Goal: Task Accomplishment & Management: Manage account settings

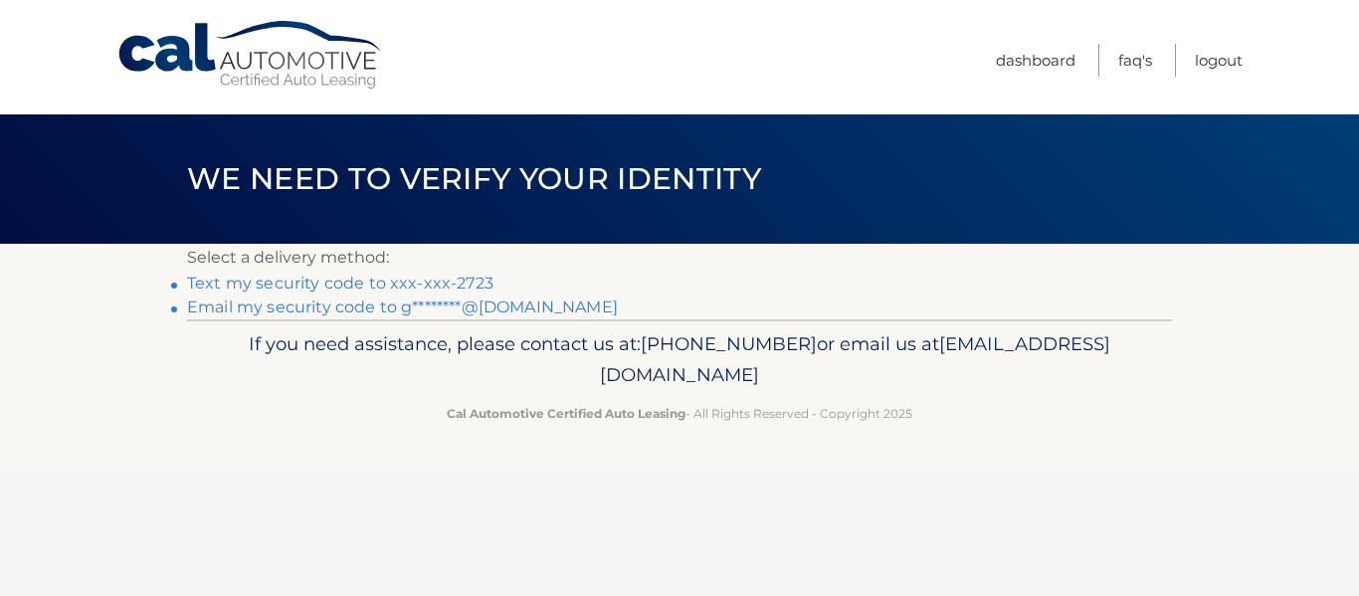
click at [467, 277] on link "Text my security code to xxx-xxx-2723" at bounding box center [340, 283] width 306 height 19
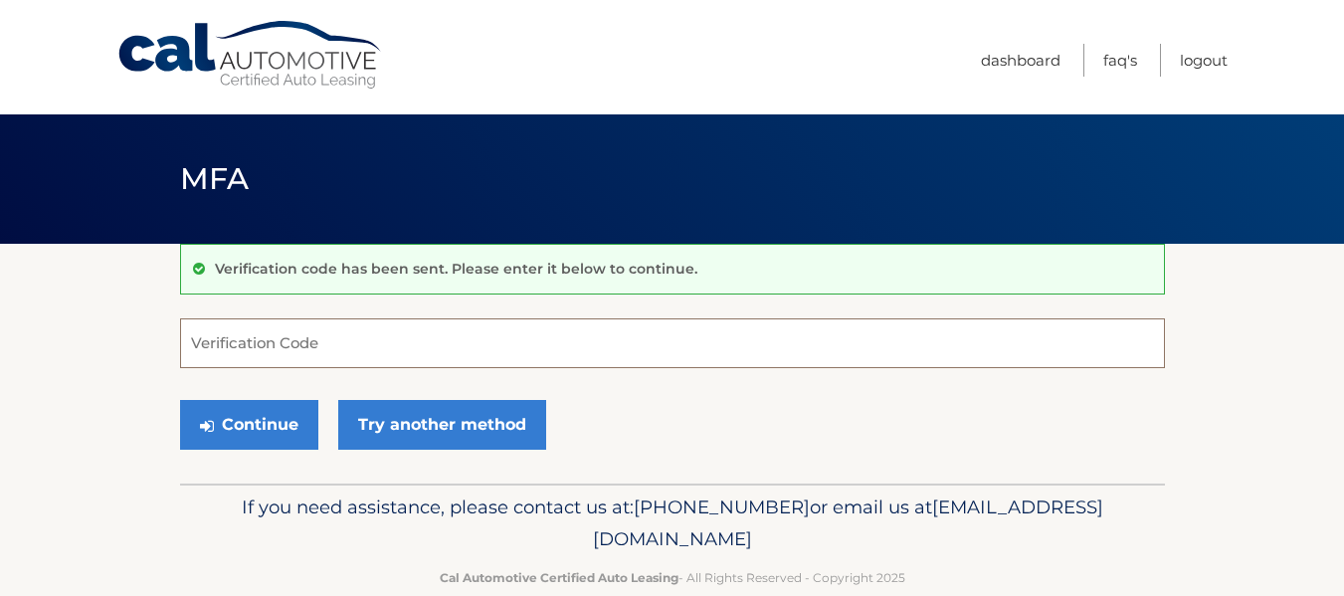
click at [212, 338] on input "Verification Code" at bounding box center [672, 343] width 985 height 50
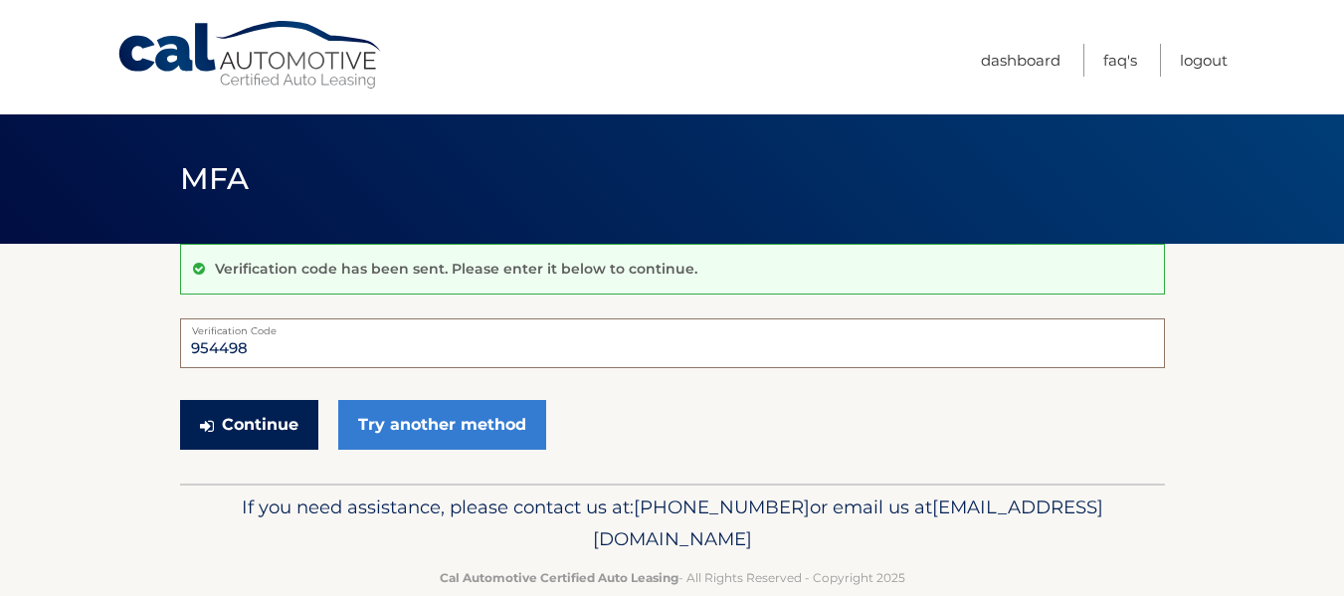
type input "954498"
click at [263, 442] on button "Continue" at bounding box center [249, 425] width 138 height 50
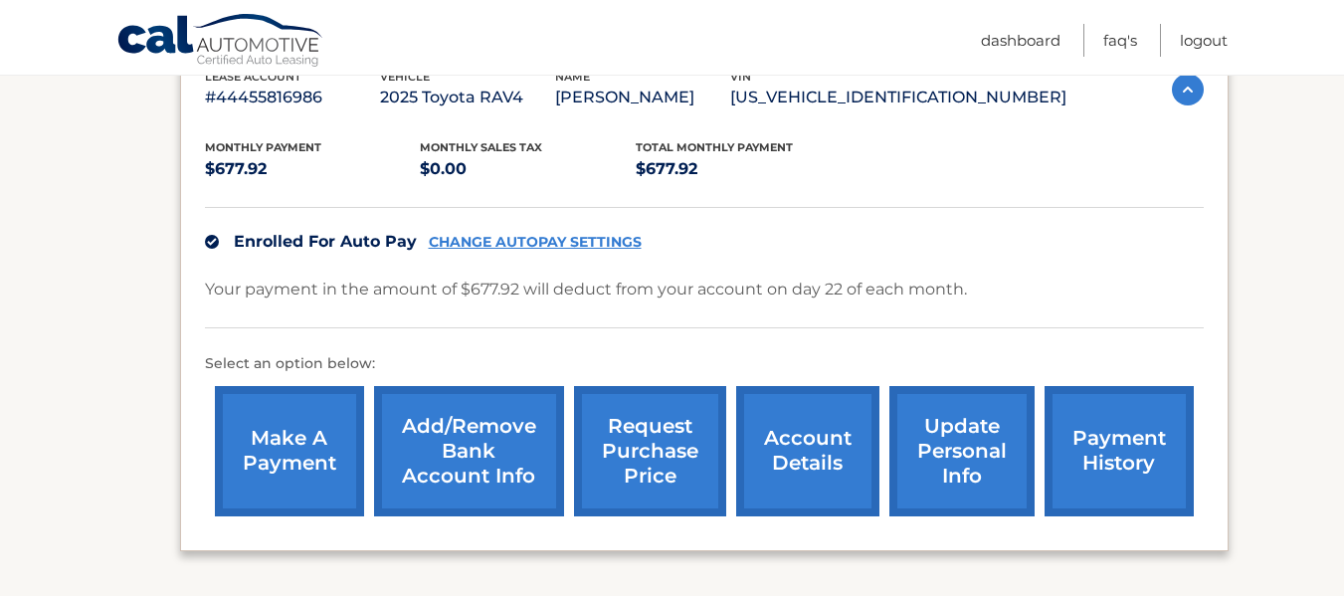
scroll to position [370, 0]
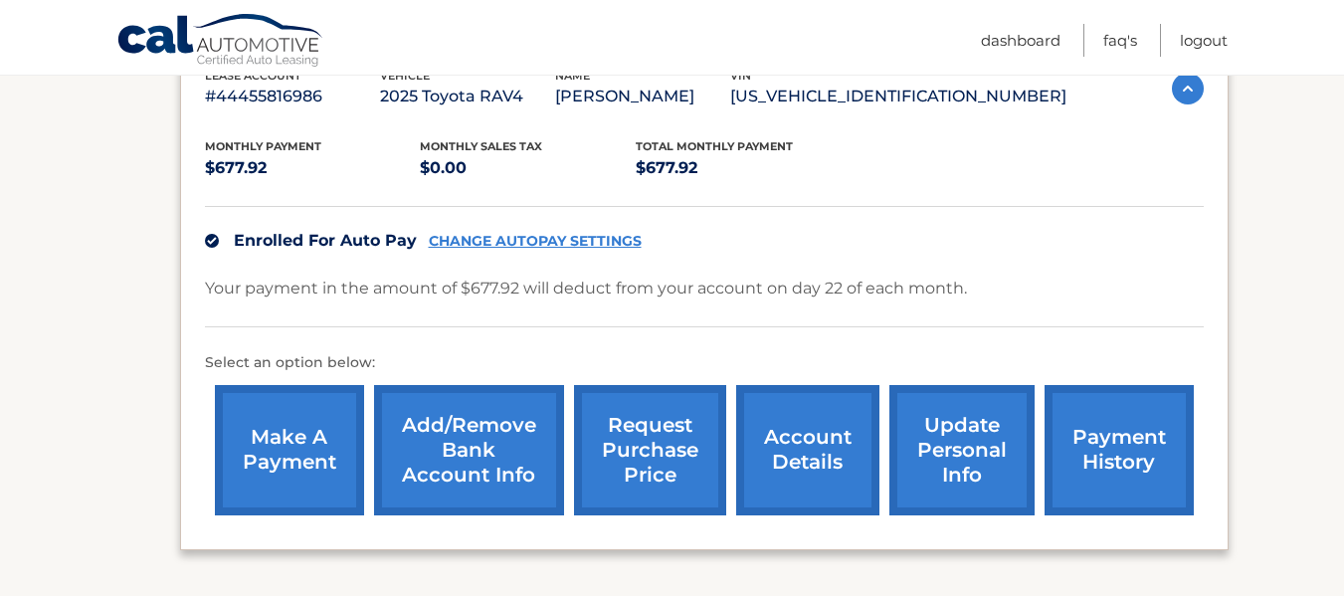
click at [539, 352] on p "Select an option below:" at bounding box center [704, 363] width 999 height 24
click at [946, 459] on link "update personal info" at bounding box center [962, 450] width 145 height 130
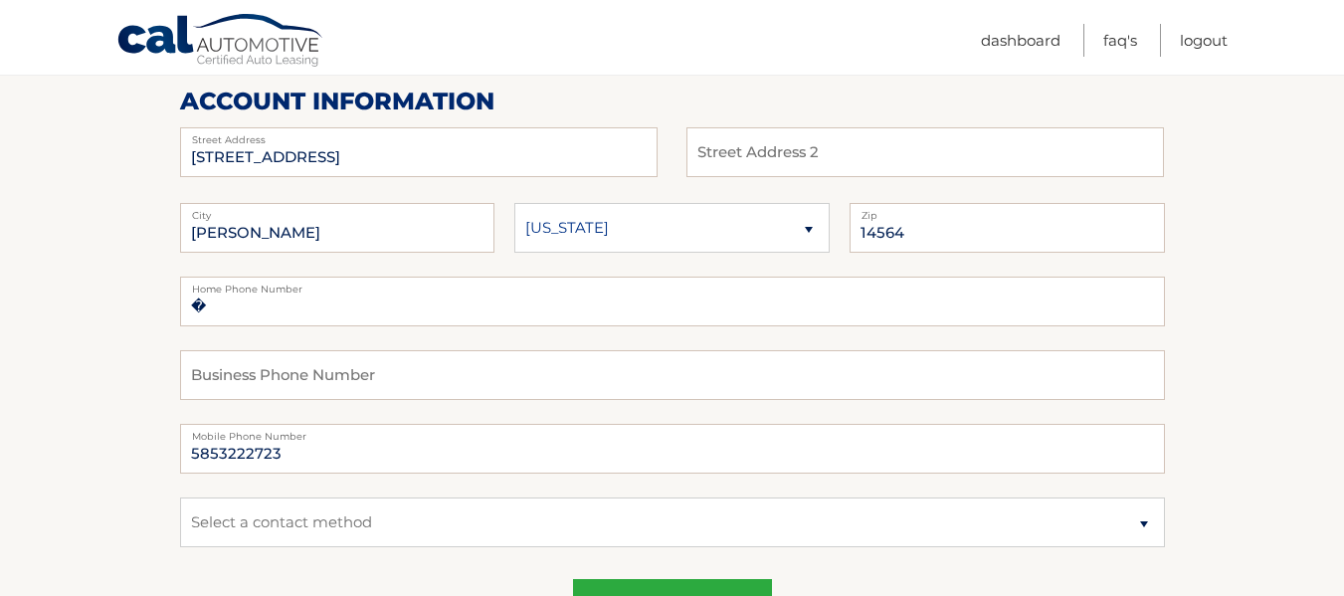
scroll to position [271, 0]
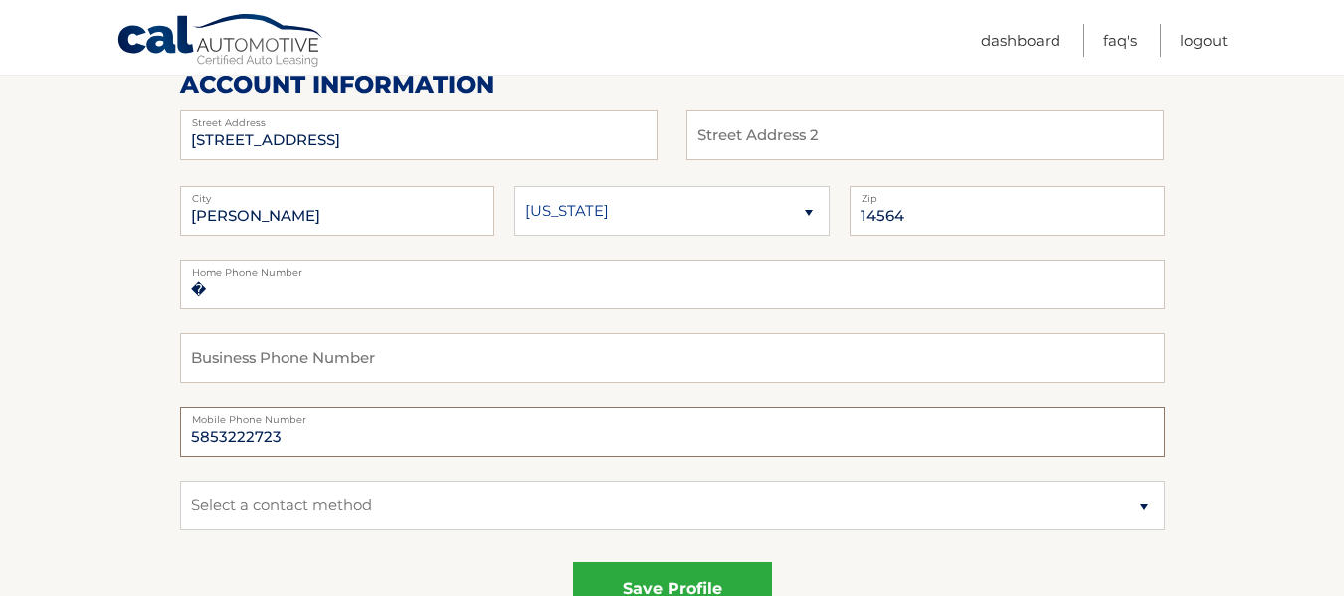
click at [295, 441] on input "5853222723" at bounding box center [672, 432] width 985 height 50
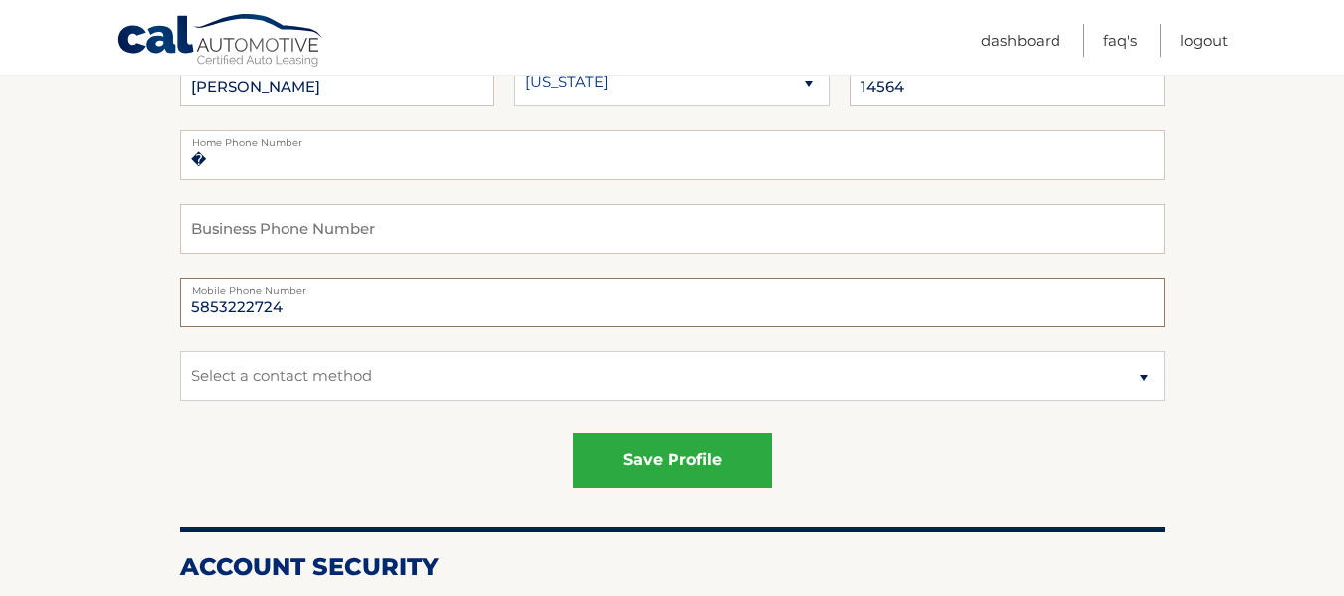
scroll to position [402, 0]
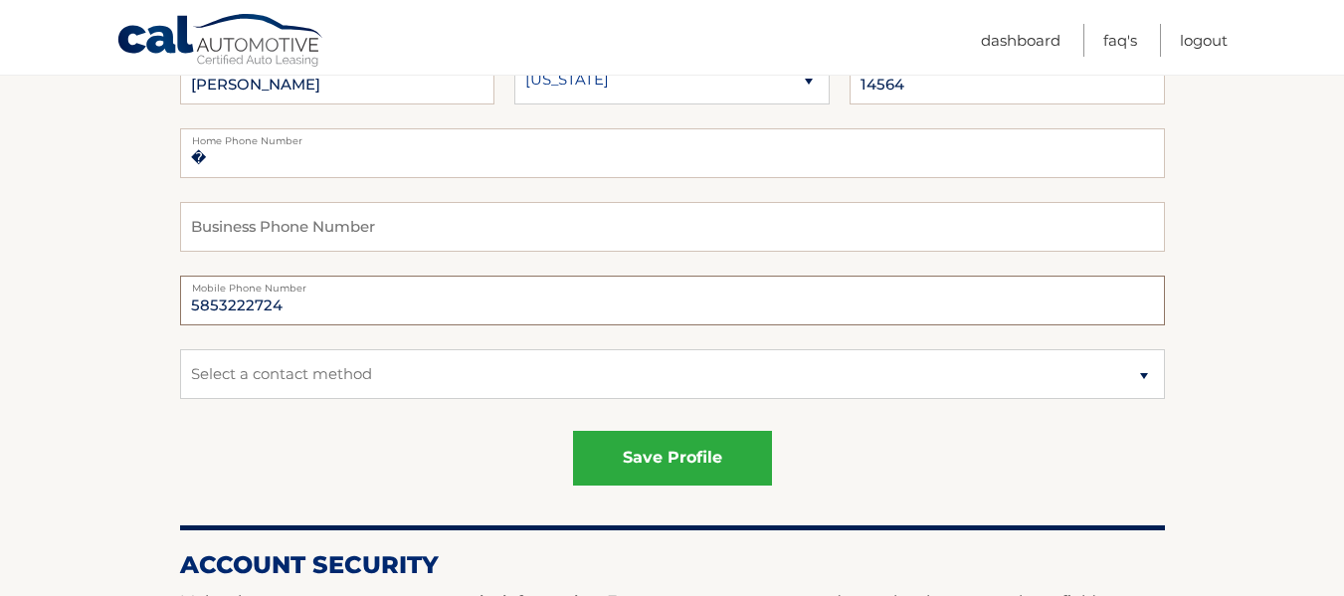
type input "5853222724"
click at [1144, 382] on select "Select a contact method Mobile Home" at bounding box center [672, 374] width 985 height 50
select select "1"
click at [180, 349] on select "Select a contact method Mobile Home" at bounding box center [672, 374] width 985 height 50
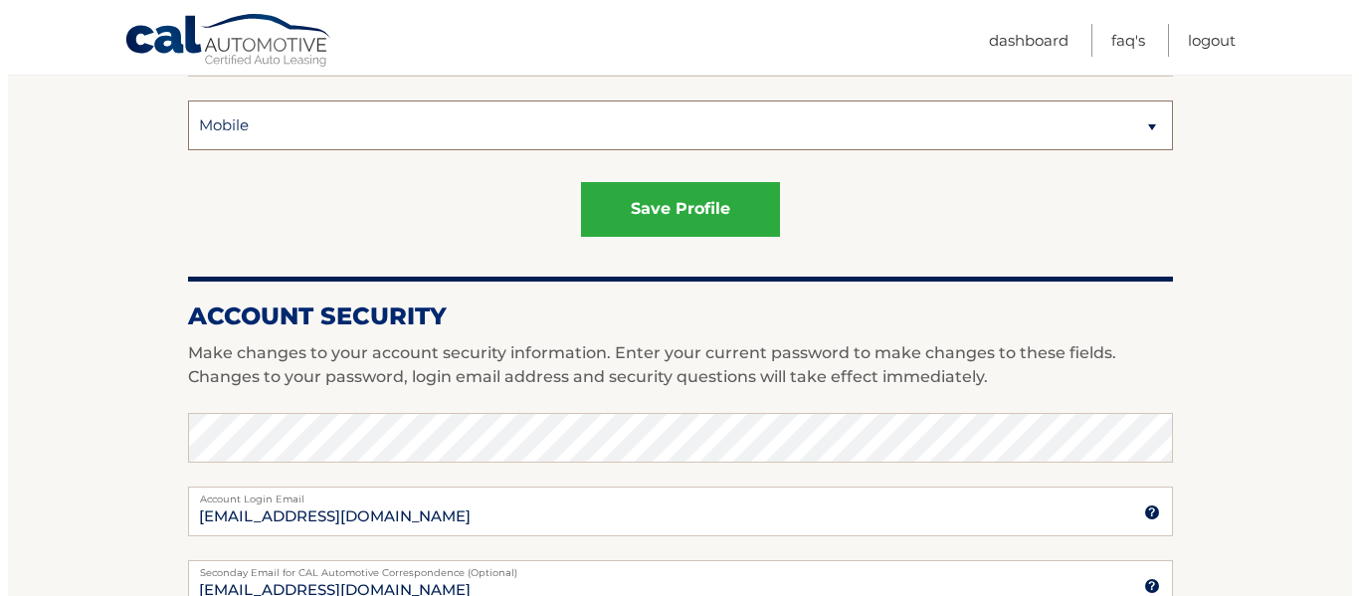
scroll to position [653, 0]
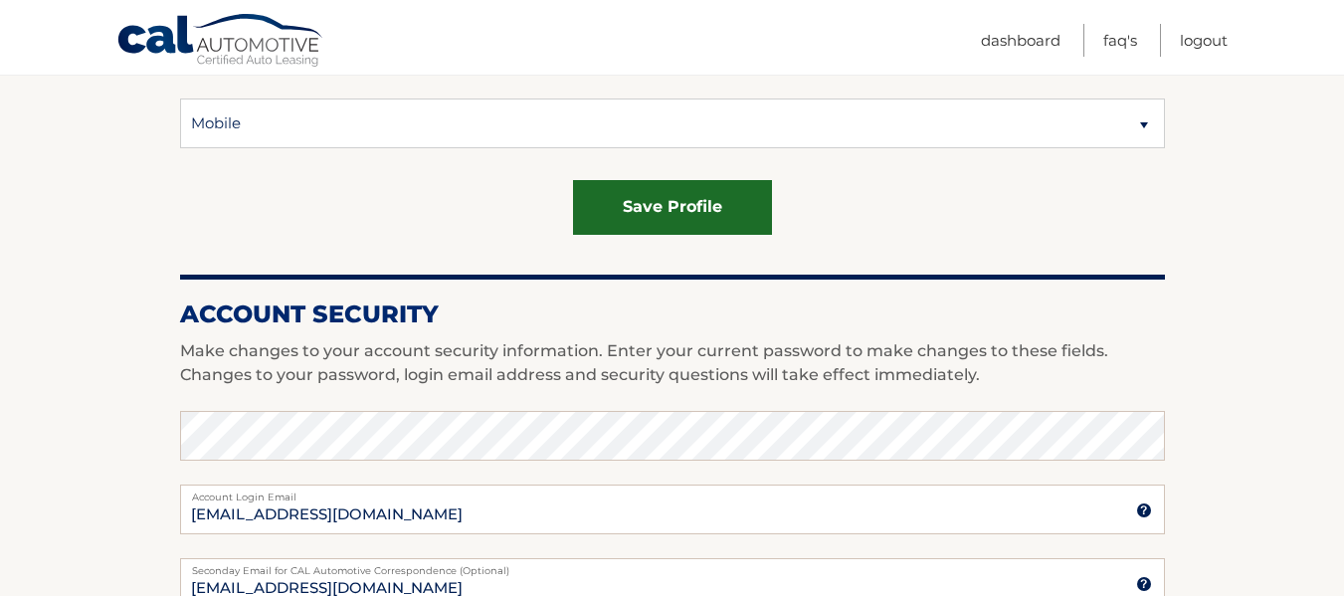
click at [652, 205] on button "save profile" at bounding box center [672, 207] width 199 height 55
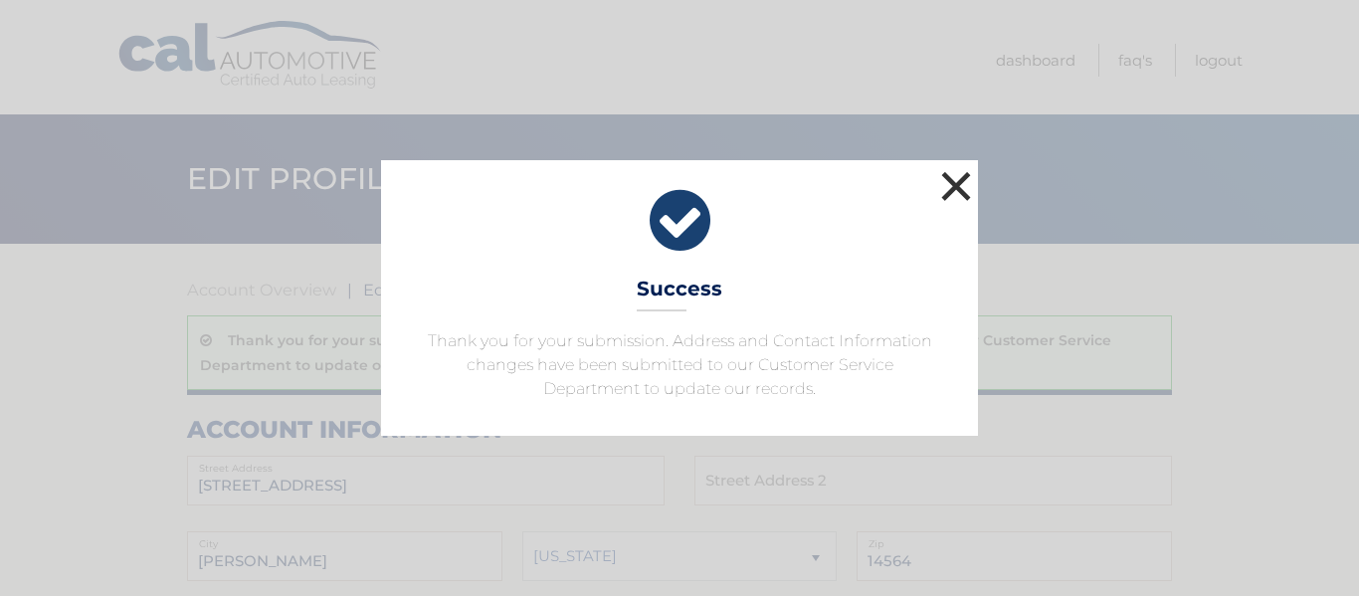
click at [960, 188] on button "×" at bounding box center [956, 186] width 40 height 40
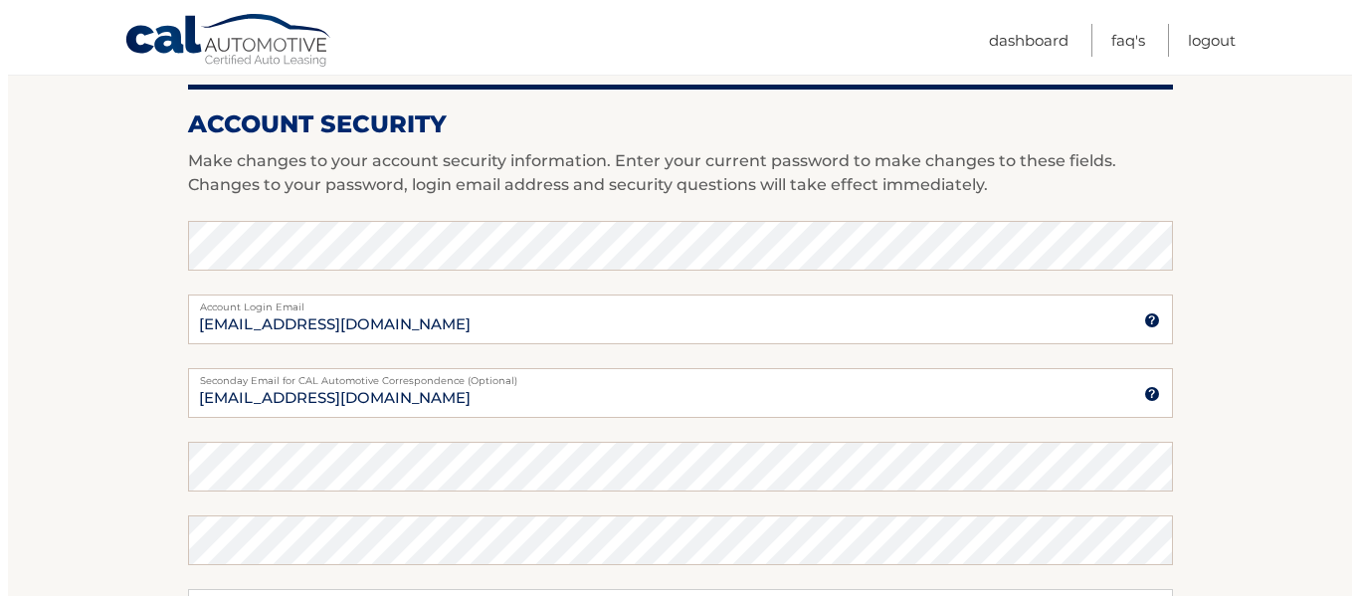
scroll to position [918, 0]
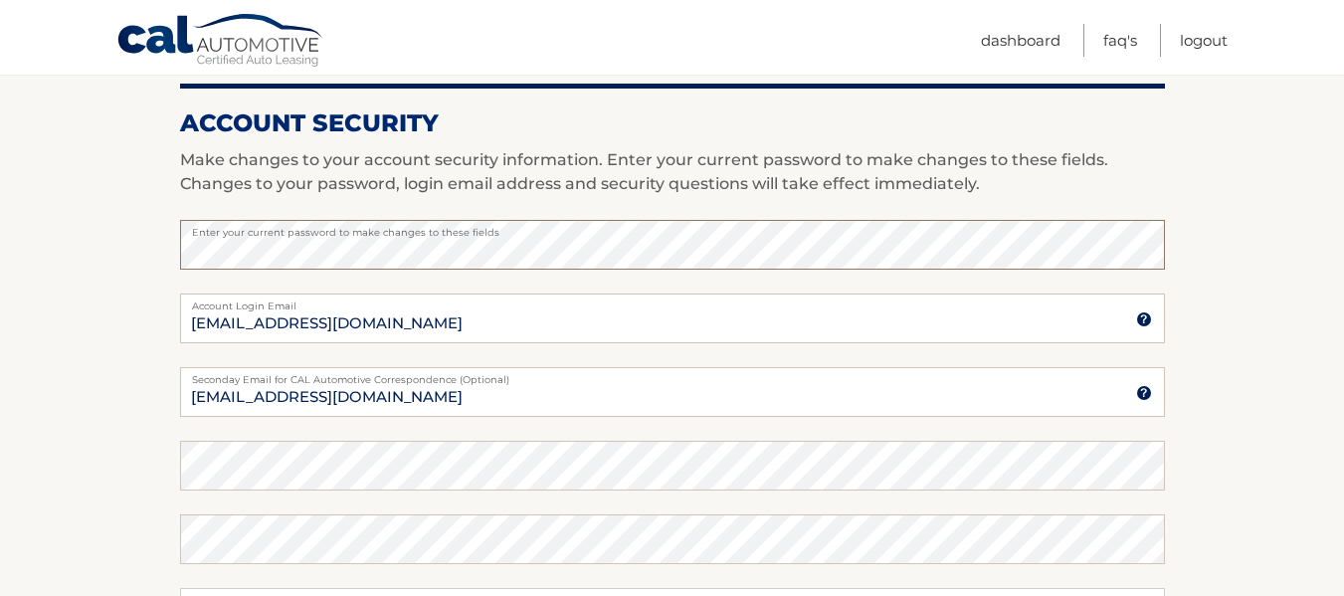
click at [573, 0] on button "save profile" at bounding box center [672, 16] width 199 height 55
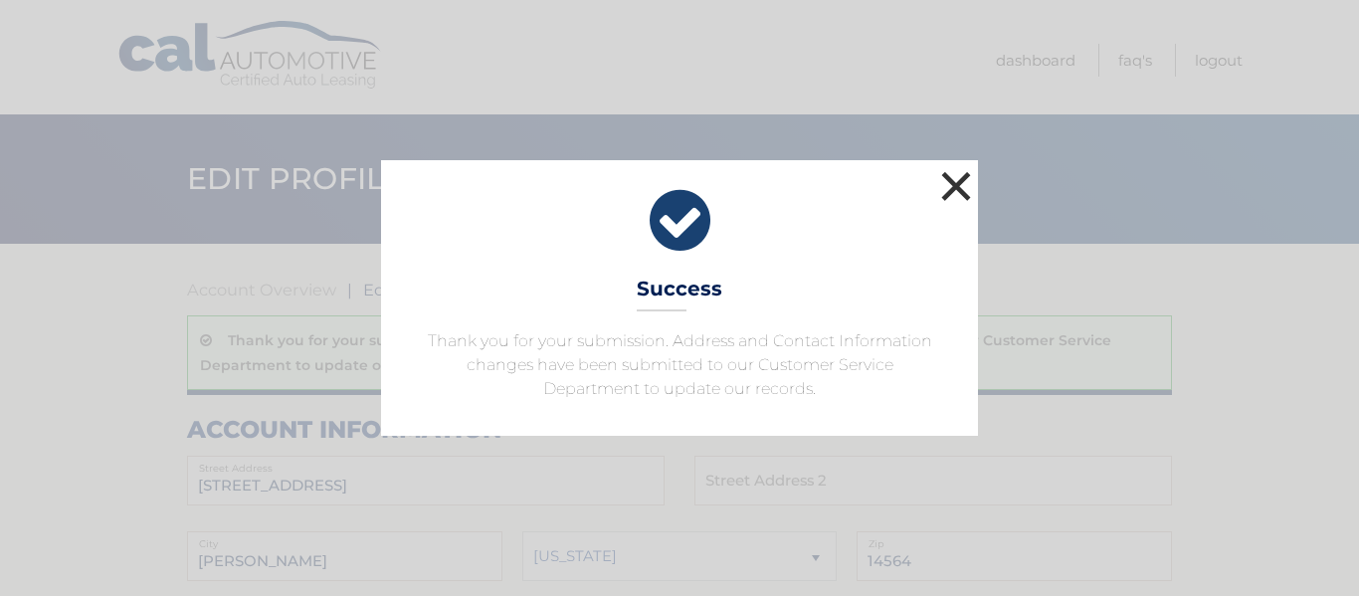
click at [958, 185] on button "×" at bounding box center [956, 186] width 40 height 40
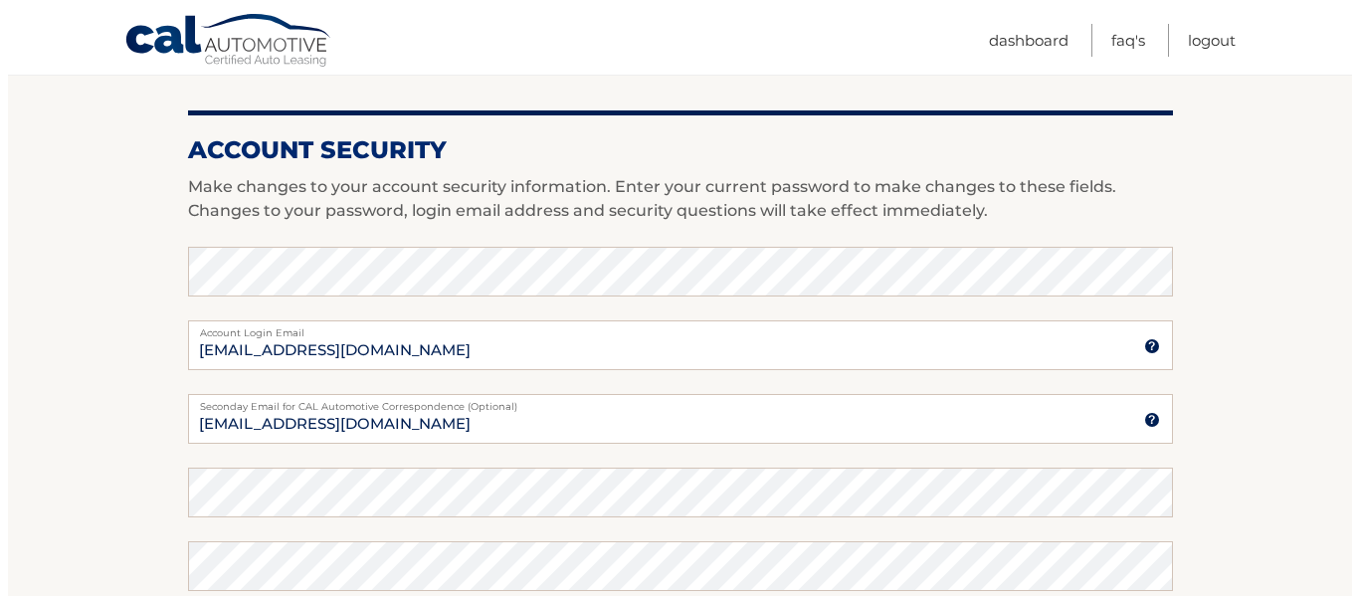
scroll to position [882, 0]
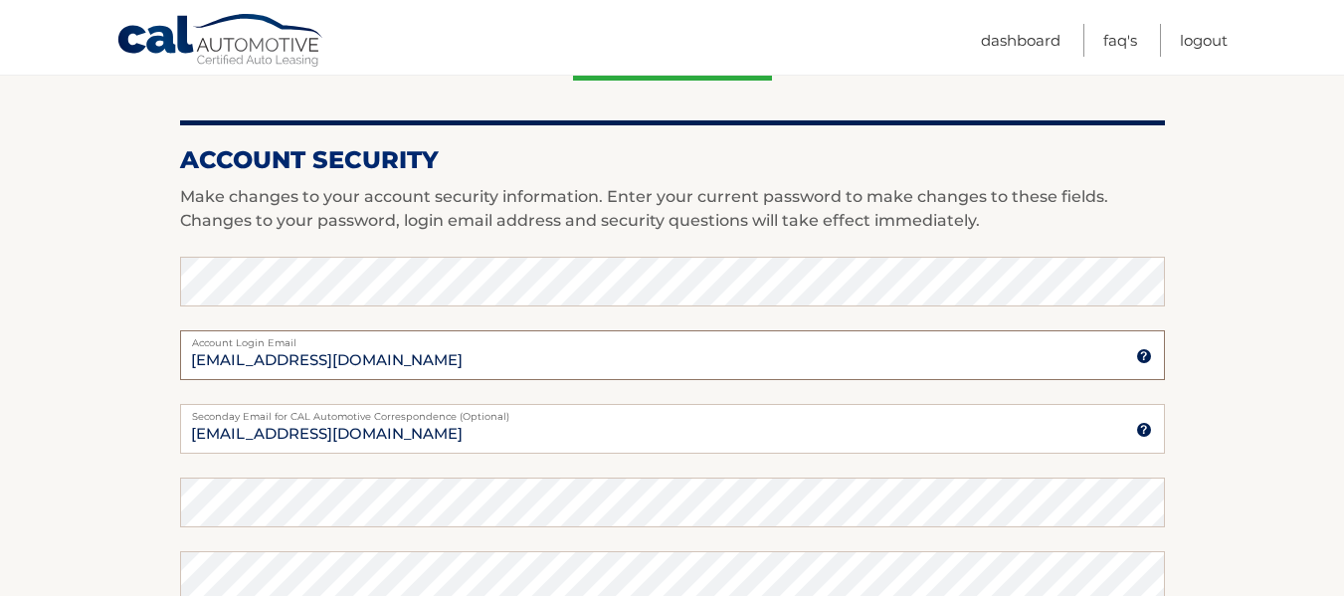
click at [589, 368] on input "[EMAIL_ADDRESS][DOMAIN_NAME]" at bounding box center [672, 355] width 985 height 50
click at [198, 360] on input "[EMAIL_ADDRESS][DOMAIN_NAME]" at bounding box center [672, 355] width 985 height 50
type input "[EMAIL_ADDRESS][DOMAIN_NAME]"
click at [199, 432] on input "[EMAIL_ADDRESS][DOMAIN_NAME]" at bounding box center [672, 429] width 985 height 50
type input "jripley33@gmail.com"
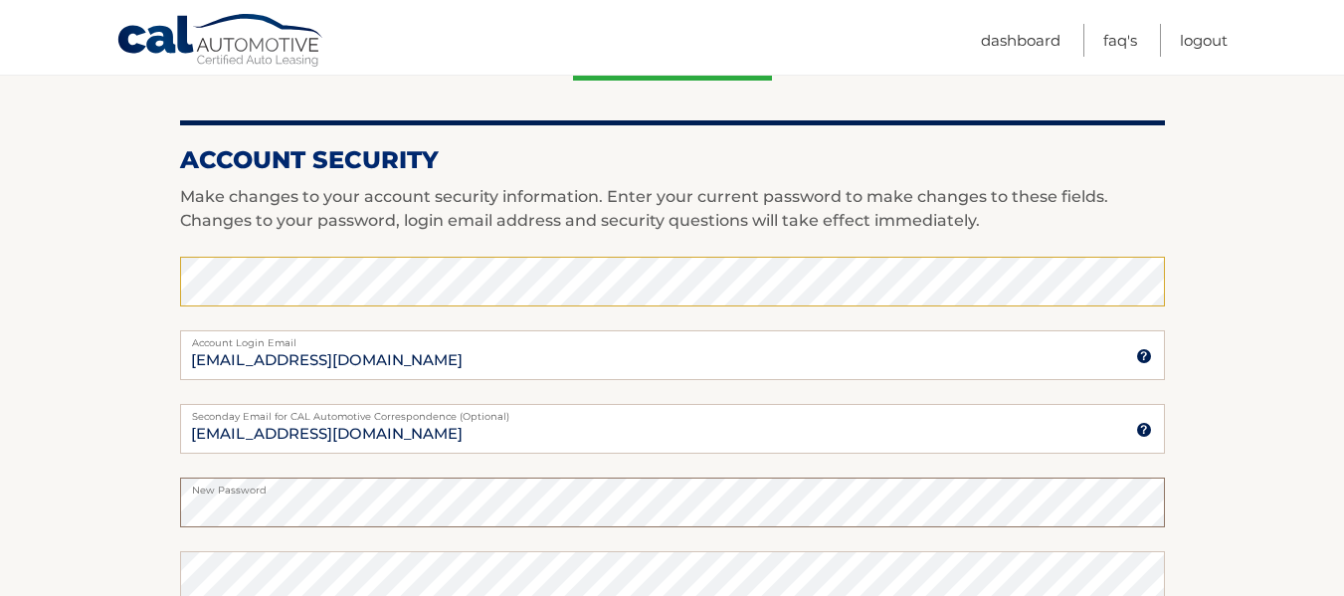
click at [573, 26] on button "save profile" at bounding box center [672, 53] width 199 height 55
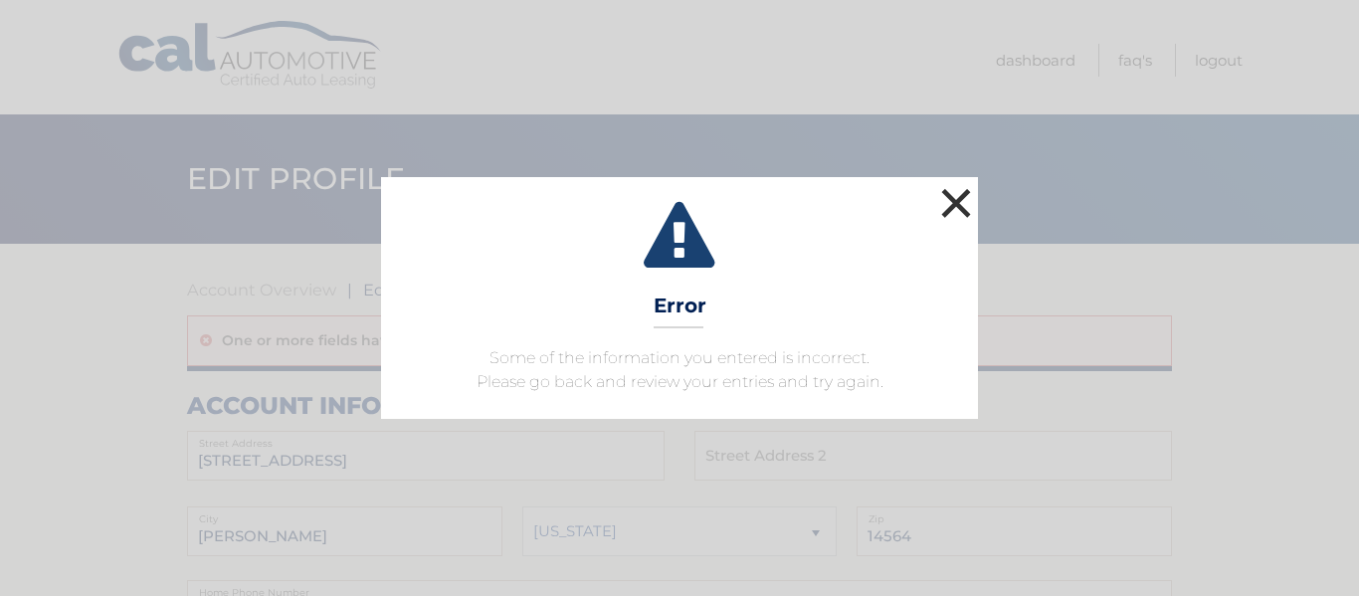
click at [971, 195] on button "×" at bounding box center [956, 203] width 40 height 40
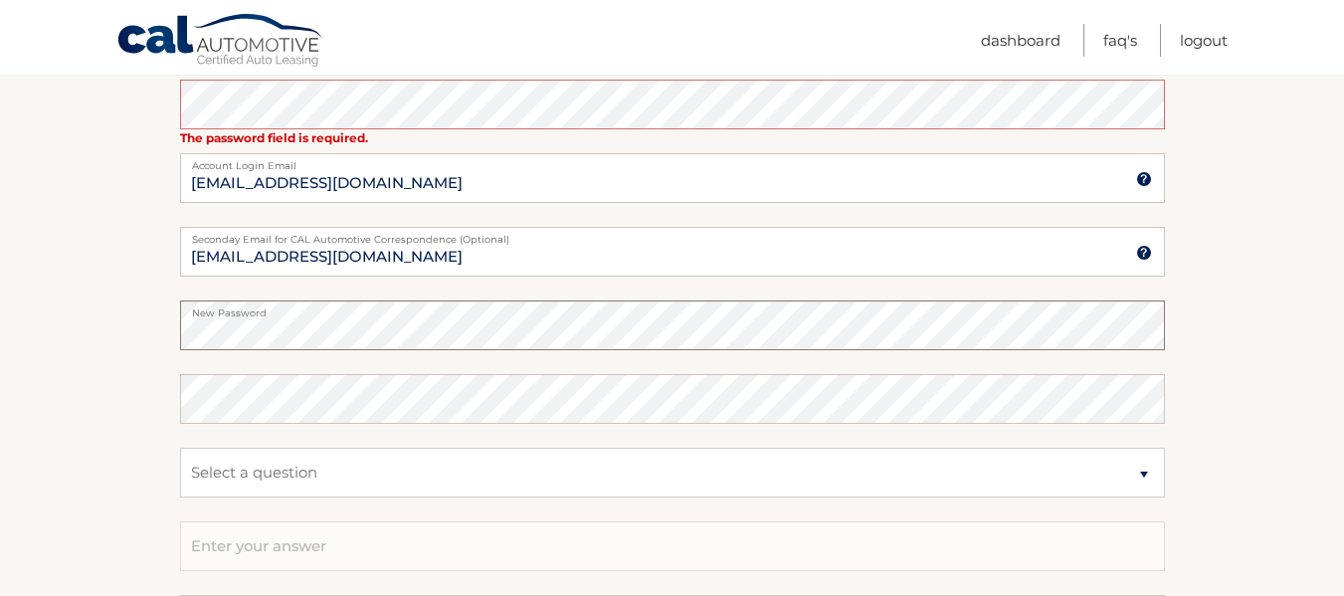
scroll to position [1036, 0]
click at [1147, 463] on select "Select a question What was the name of your elementary school? What is your mot…" at bounding box center [672, 472] width 985 height 50
select select "1"
click at [180, 447] on select "Select a question What was the name of your elementary school? What is your mot…" at bounding box center [672, 472] width 985 height 50
click at [251, 540] on input "text" at bounding box center [672, 545] width 985 height 50
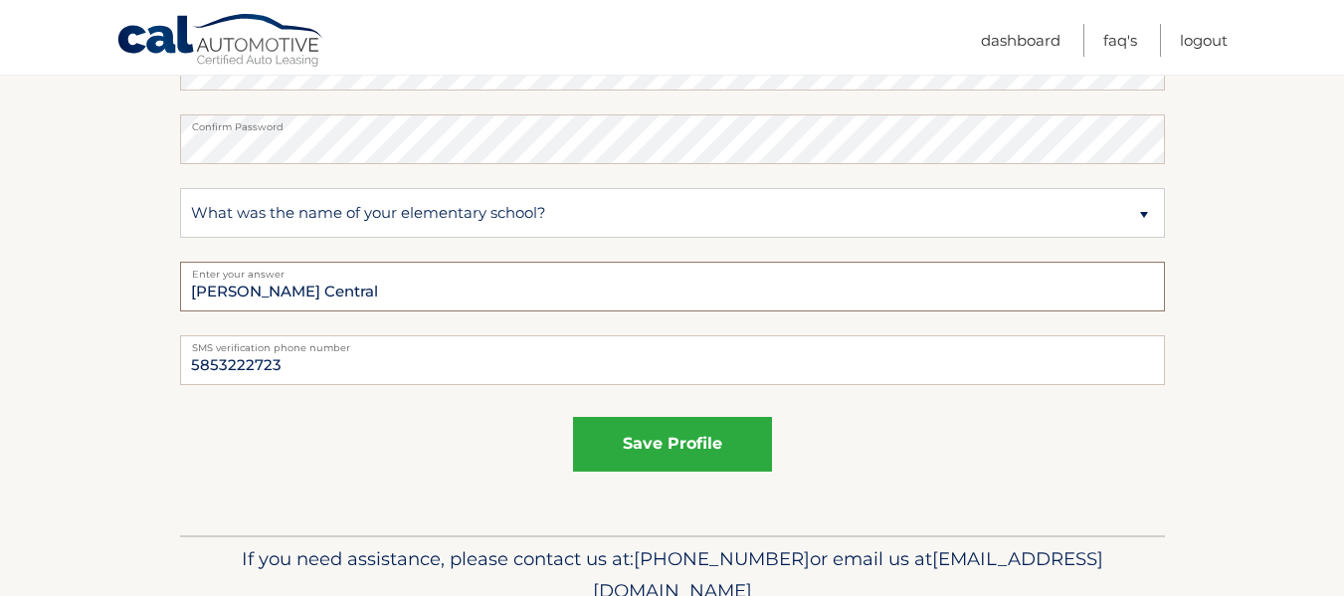
scroll to position [1296, 0]
type input "[PERSON_NAME] Central"
click at [278, 372] on input "5853222723" at bounding box center [672, 359] width 985 height 50
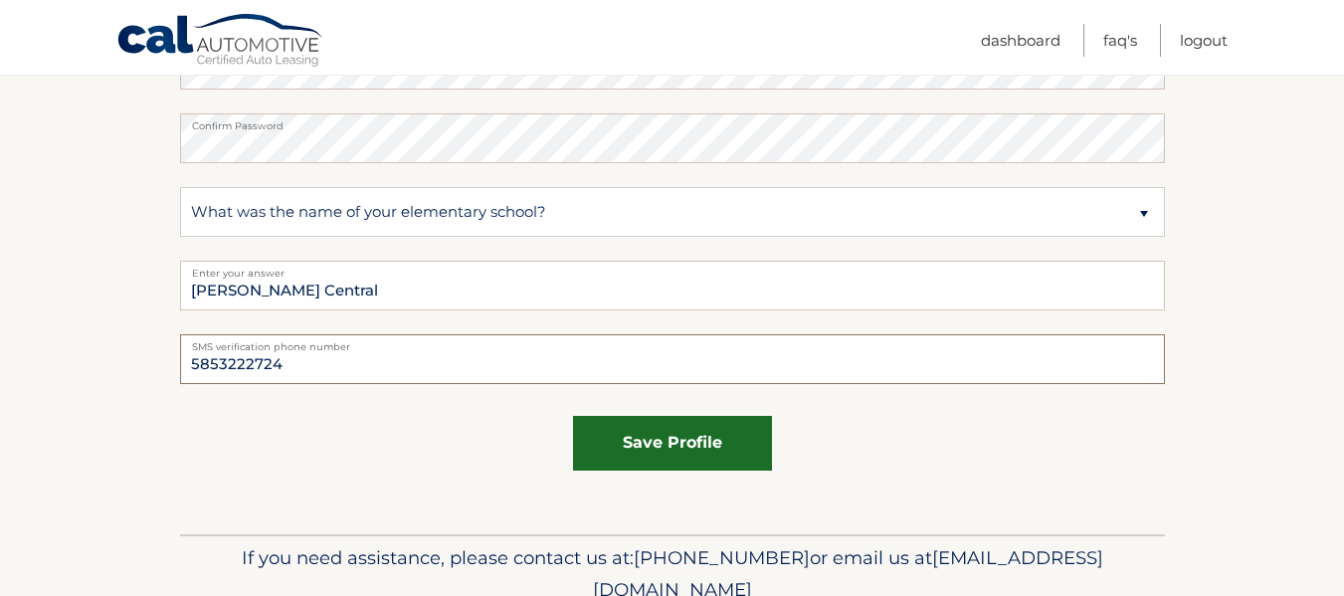
type input "5853222724"
click at [615, 442] on button "save profile" at bounding box center [672, 443] width 199 height 55
